Goal: Communication & Community: Answer question/provide support

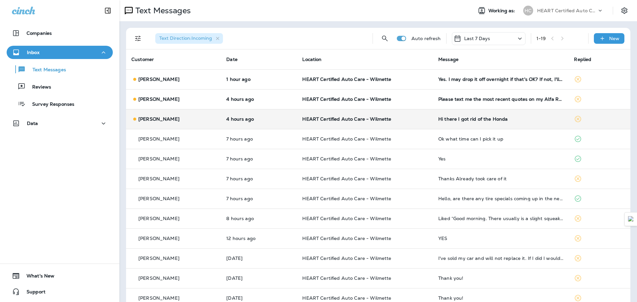
click at [208, 116] on div "Tammy Brody" at bounding box center [173, 119] width 84 height 7
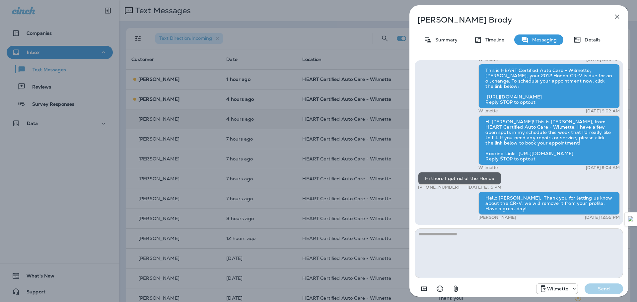
click at [613, 18] on icon "button" at bounding box center [617, 17] width 8 height 8
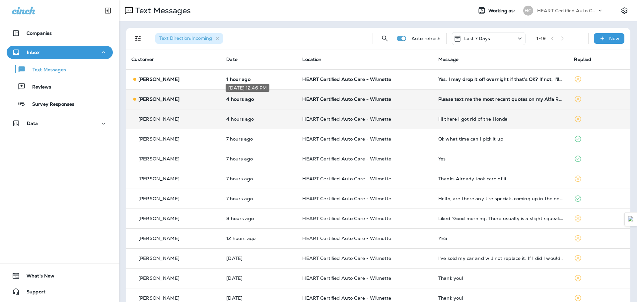
click at [270, 96] on div "Oct 13, 2025 12:46 PM" at bounding box center [247, 89] width 45 height 13
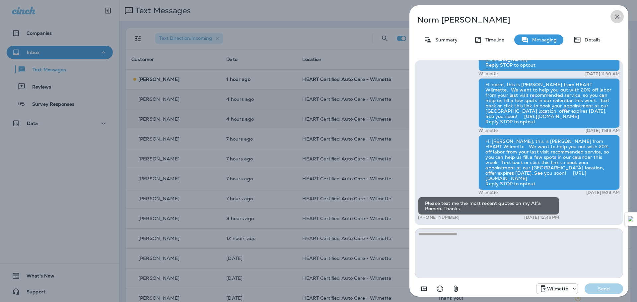
click at [618, 15] on icon "button" at bounding box center [617, 17] width 4 height 4
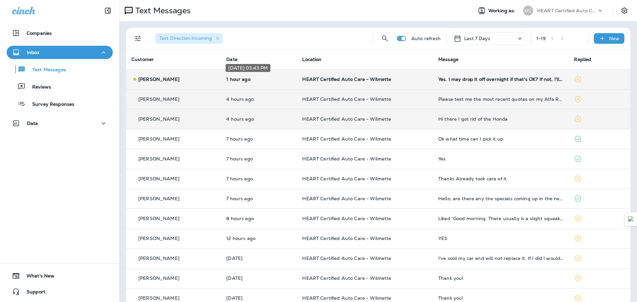
click at [259, 80] on p "1 hour ago" at bounding box center [258, 79] width 65 height 5
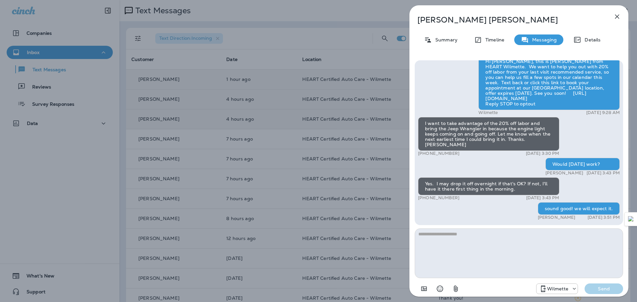
click at [618, 16] on icon "button" at bounding box center [617, 17] width 4 height 4
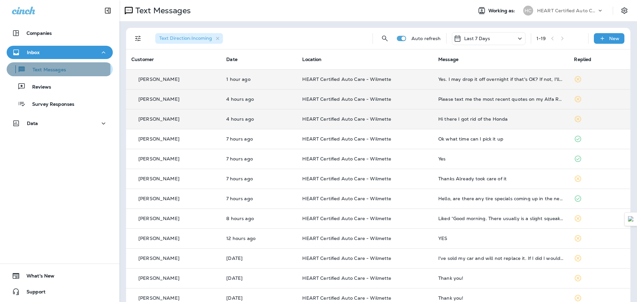
click at [55, 69] on p "Text Messages" at bounding box center [46, 70] width 40 height 6
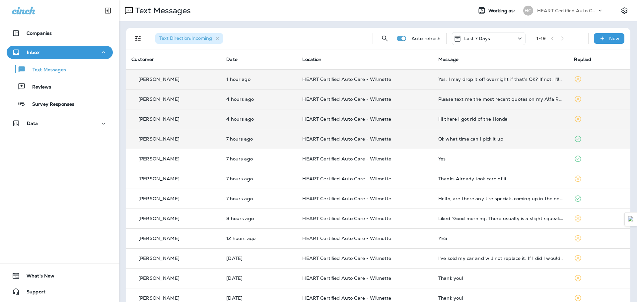
click at [183, 144] on td "Kathy Mccabe" at bounding box center [173, 139] width 95 height 20
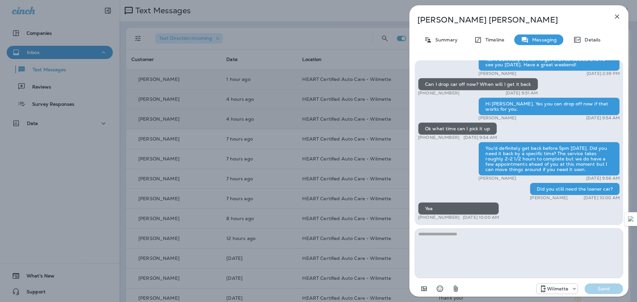
click at [474, 252] on textarea at bounding box center [519, 254] width 208 height 50
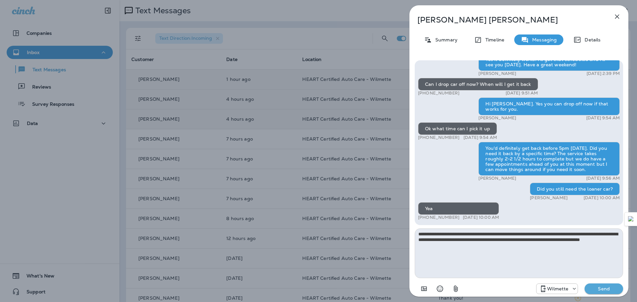
type textarea "**********"
click at [603, 291] on p "Send" at bounding box center [604, 289] width 28 height 6
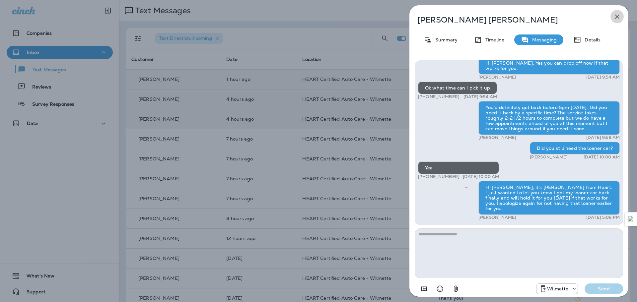
click at [616, 18] on icon "button" at bounding box center [617, 17] width 4 height 4
